Goal: Use online tool/utility: Utilize a website feature to perform a specific function

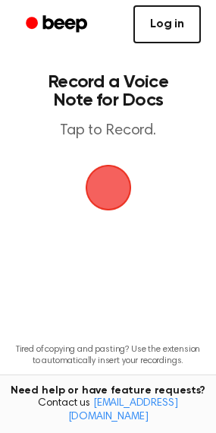
click at [162, 29] on link "Log in" at bounding box center [168, 24] width 68 height 38
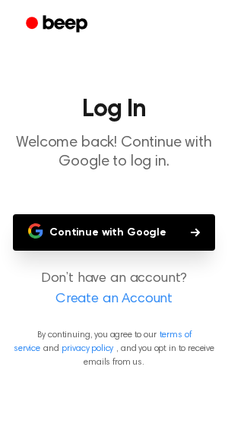
click at [117, 238] on button "Continue with Google" at bounding box center [114, 232] width 202 height 36
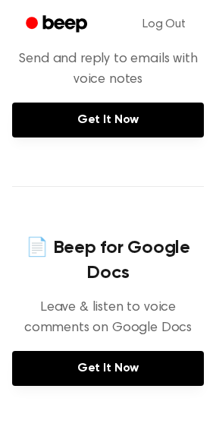
scroll to position [554, 0]
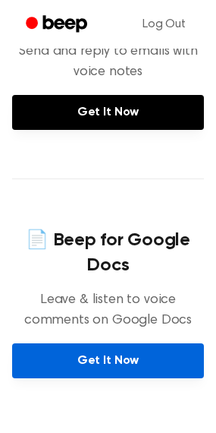
click at [83, 361] on link "Get It Now" at bounding box center [108, 360] width 192 height 35
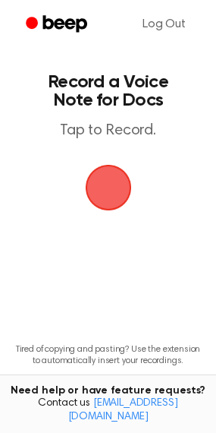
click at [109, 188] on span "button" at bounding box center [108, 187] width 56 height 56
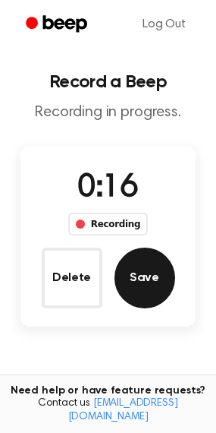
click at [153, 276] on button "Save" at bounding box center [145, 278] width 61 height 61
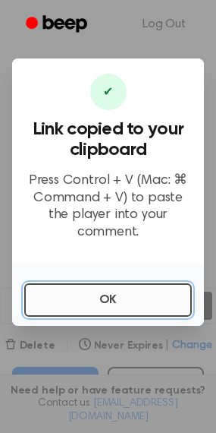
click at [84, 289] on button "OK" at bounding box center [108, 299] width 168 height 33
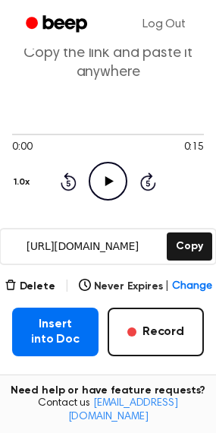
scroll to position [152, 0]
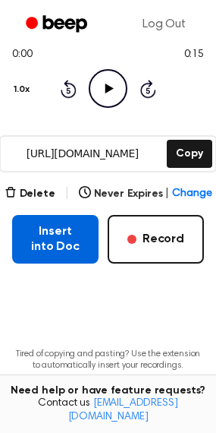
click at [48, 246] on button "Insert into Doc" at bounding box center [55, 239] width 87 height 49
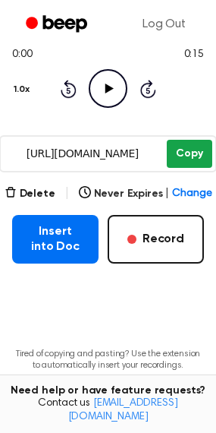
click at [179, 151] on button "Copy" at bounding box center [189, 154] width 45 height 28
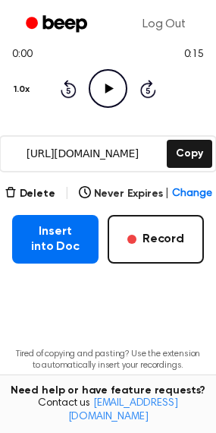
click at [109, 82] on icon "Play Audio" at bounding box center [108, 88] width 39 height 39
click at [110, 90] on icon at bounding box center [108, 89] width 7 height 10
click at [167, 27] on link "Log Out" at bounding box center [165, 24] width 74 height 36
